Goal: Transaction & Acquisition: Download file/media

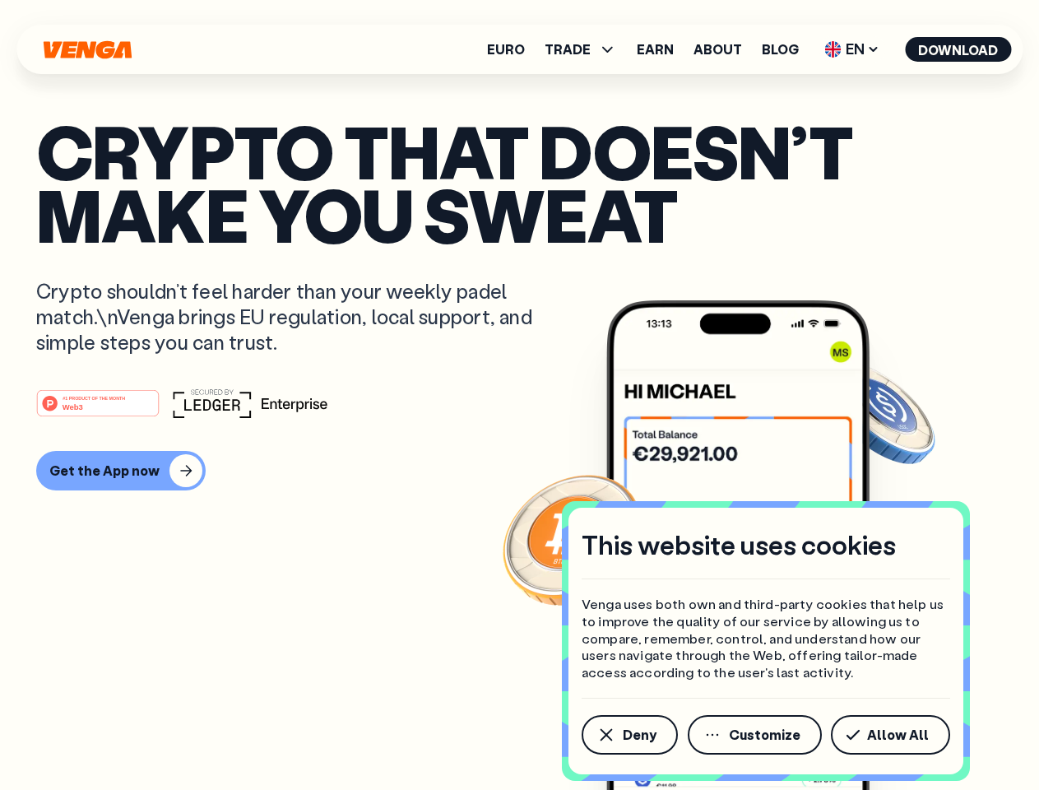
click at [519, 395] on div "#1 PRODUCT OF THE MONTH Web3" at bounding box center [519, 403] width 967 height 30
click at [629, 735] on span "Deny" at bounding box center [640, 734] width 34 height 13
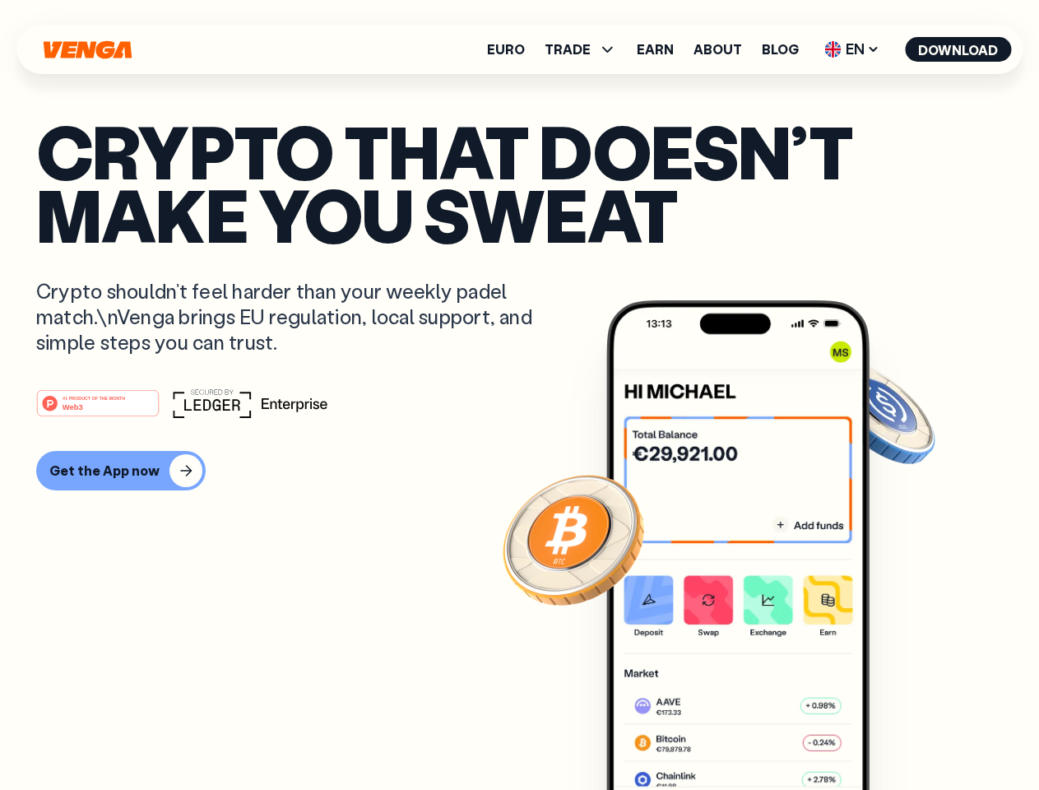
click at [756, 735] on img at bounding box center [737, 575] width 263 height 551
click at [893, 735] on article "Crypto that doesn’t make you sweat Crypto shouldn’t feel harder than your weekl…" at bounding box center [519, 427] width 967 height 617
click at [586, 49] on span "TRADE" at bounding box center [568, 49] width 46 height 13
click at [852, 49] on span "EN" at bounding box center [852, 49] width 67 height 26
click at [958, 49] on button "Download" at bounding box center [958, 49] width 106 height 25
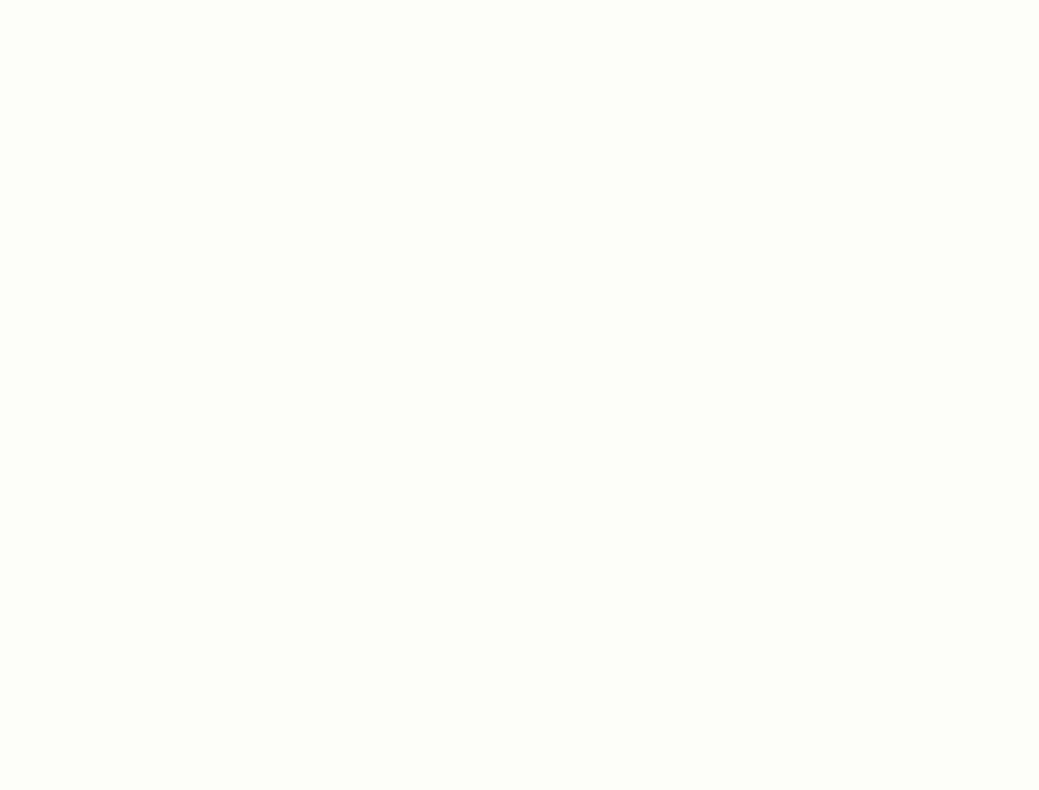
click at [519, 0] on html "This website uses cookies Venga uses both own and third-party cookies that help…" at bounding box center [519, 0] width 1039 height 0
